Goal: Information Seeking & Learning: Check status

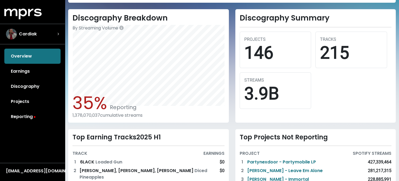
scroll to position [190, 0]
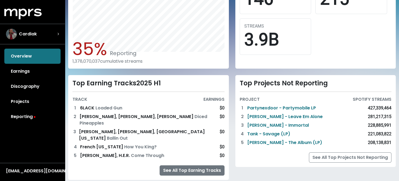
click at [188, 166] on link "See All Top Earning Tracks" at bounding box center [192, 171] width 65 height 10
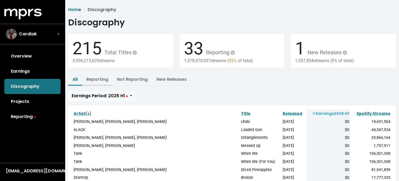
click at [98, 81] on link "Reporting" at bounding box center [97, 79] width 22 height 6
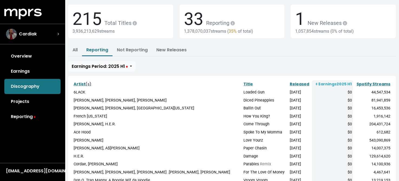
scroll to position [27, 0]
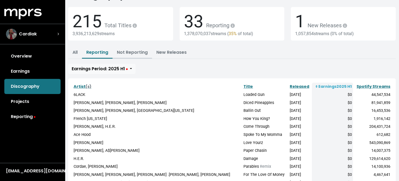
click at [132, 53] on link "Not Reporting" at bounding box center [132, 52] width 31 height 6
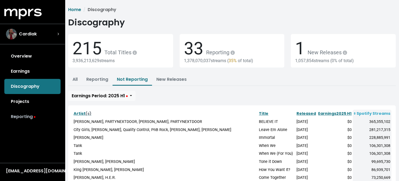
click at [21, 116] on link "Reporting" at bounding box center [32, 116] width 56 height 15
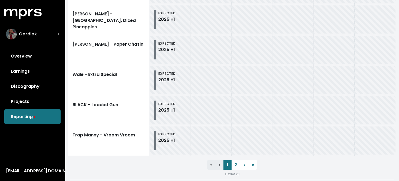
scroll to position [665, 0]
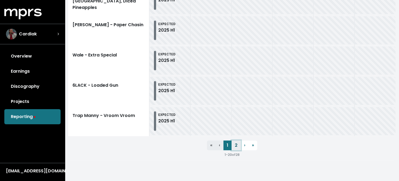
click at [237, 144] on link "2" at bounding box center [236, 146] width 9 height 10
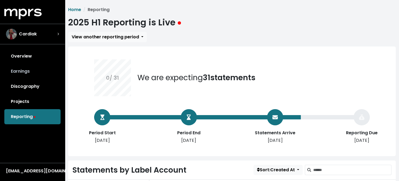
click at [18, 71] on link "Earnings" at bounding box center [32, 71] width 56 height 15
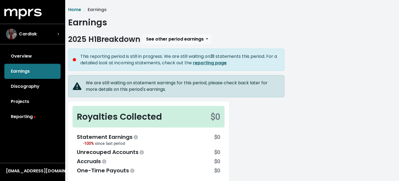
click at [214, 63] on b "reporting page" at bounding box center [210, 63] width 34 height 6
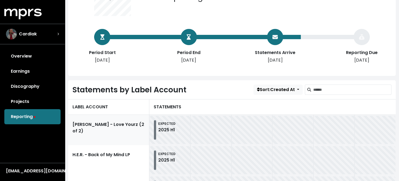
scroll to position [108, 0]
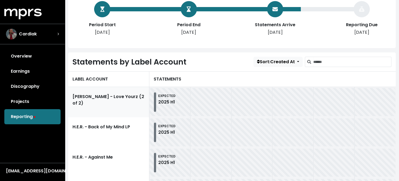
click at [119, 97] on link "[PERSON_NAME] - Love Yourz (2 of 2)" at bounding box center [108, 102] width 81 height 30
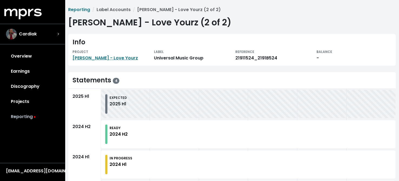
click at [23, 118] on link "Reporting" at bounding box center [32, 116] width 56 height 15
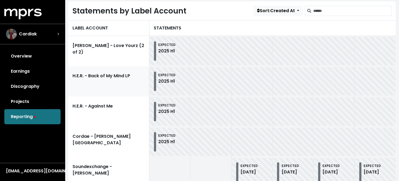
scroll to position [162, 0]
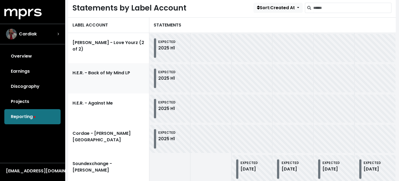
click at [114, 77] on link "H.E.R. - Back of My Mind LP" at bounding box center [108, 78] width 81 height 30
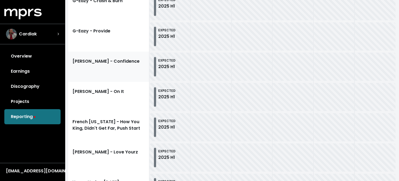
scroll to position [389, 0]
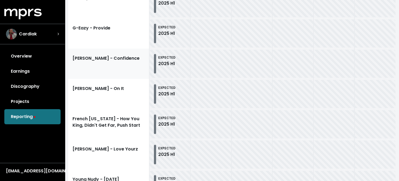
click at [117, 67] on link "[PERSON_NAME] - Confidence" at bounding box center [108, 64] width 81 height 30
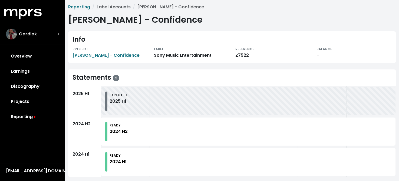
scroll to position [7, 0]
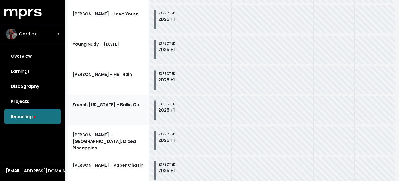
scroll to position [471, 0]
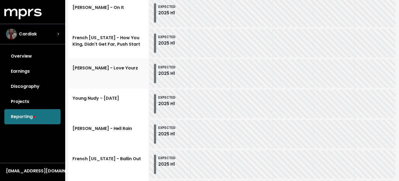
click at [104, 78] on link "[PERSON_NAME] - Love Yourz" at bounding box center [108, 73] width 81 height 30
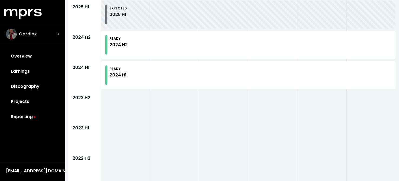
scroll to position [108, 0]
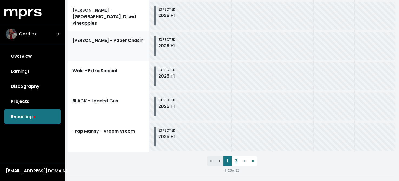
scroll to position [665, 0]
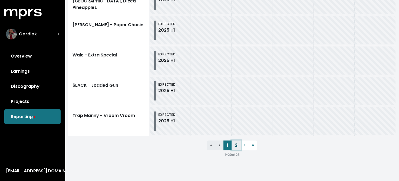
click at [237, 145] on link "2" at bounding box center [236, 146] width 9 height 10
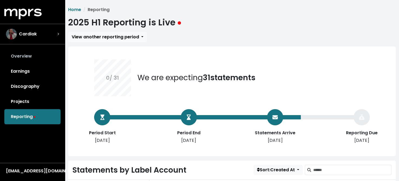
click at [15, 55] on link "Overview" at bounding box center [32, 56] width 56 height 15
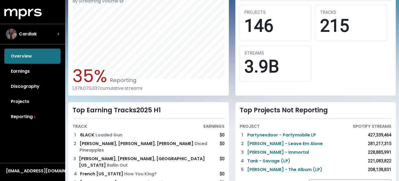
scroll to position [190, 0]
